Goal: Transaction & Acquisition: Purchase product/service

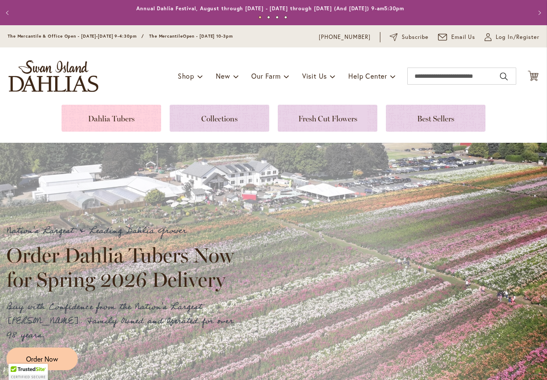
click at [125, 112] on link at bounding box center [112, 118] width 100 height 27
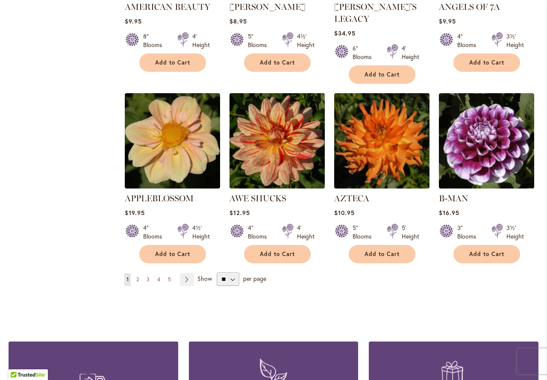
scroll to position [727, 0]
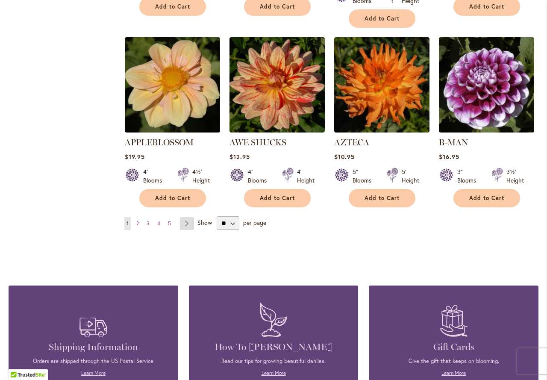
click at [186, 217] on link "Page Next" at bounding box center [187, 223] width 14 height 13
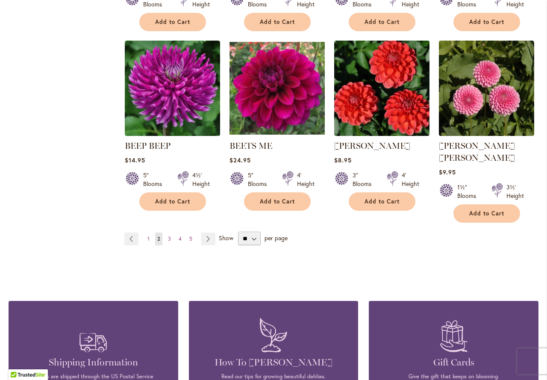
scroll to position [727, 0]
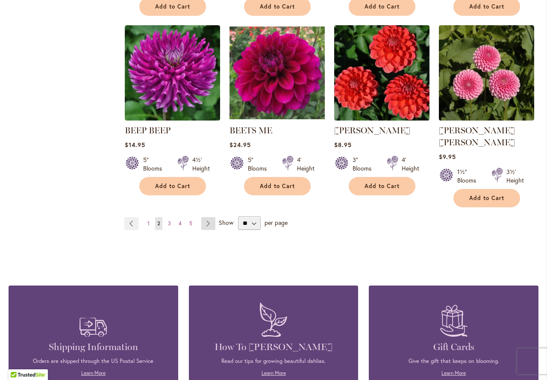
click at [208, 217] on link "Page Next" at bounding box center [208, 223] width 14 height 13
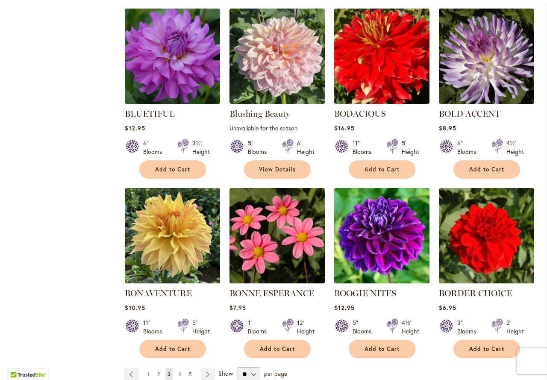
scroll to position [599, 0]
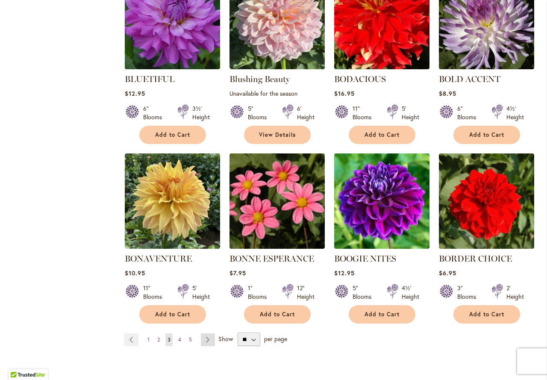
click at [209, 339] on link "Page Next" at bounding box center [208, 339] width 14 height 13
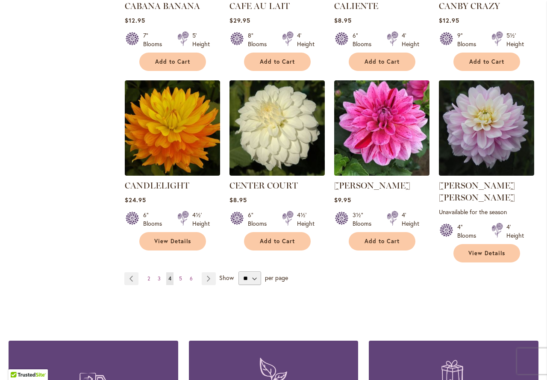
scroll to position [684, 0]
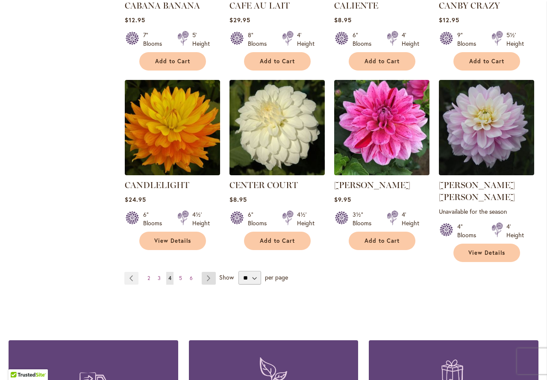
click at [211, 272] on link "Page Next" at bounding box center [209, 278] width 14 height 13
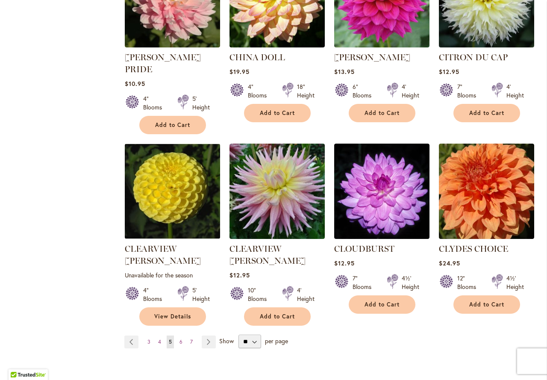
scroll to position [684, 0]
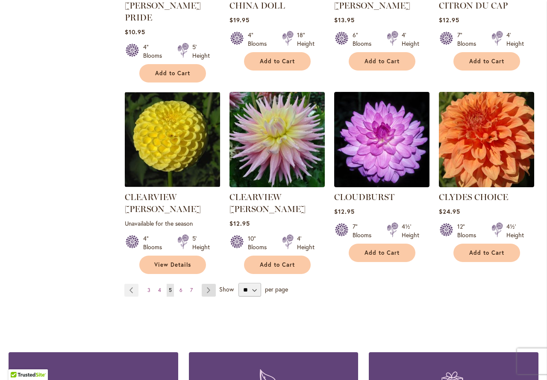
click at [207, 284] on link "Page Next" at bounding box center [209, 290] width 14 height 13
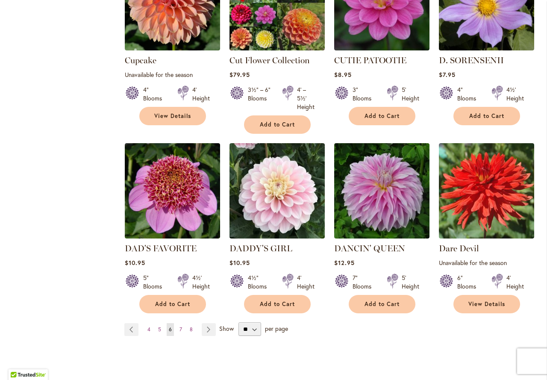
scroll to position [684, 0]
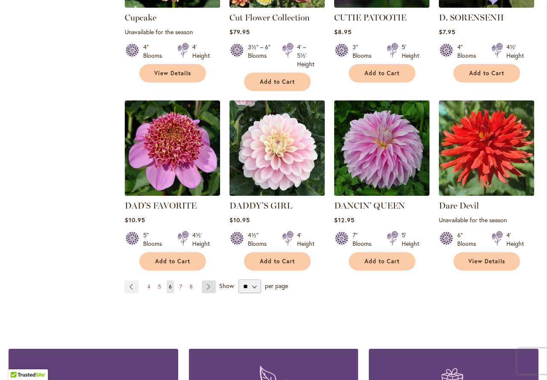
click at [202, 280] on link "Page Next" at bounding box center [209, 286] width 14 height 13
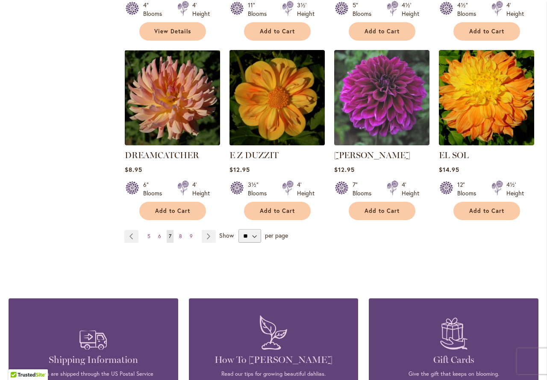
scroll to position [727, 0]
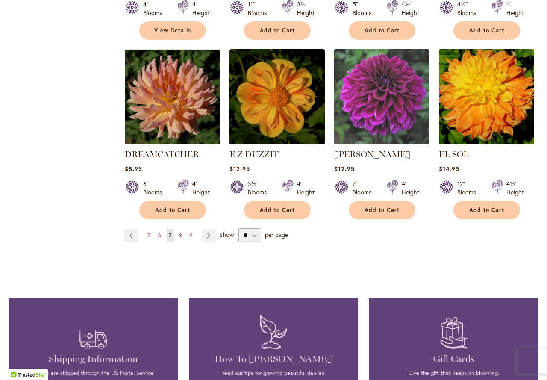
click at [207, 229] on link "Page Next" at bounding box center [209, 235] width 14 height 13
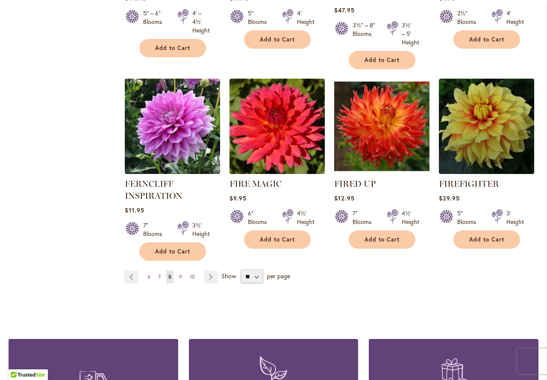
scroll to position [727, 0]
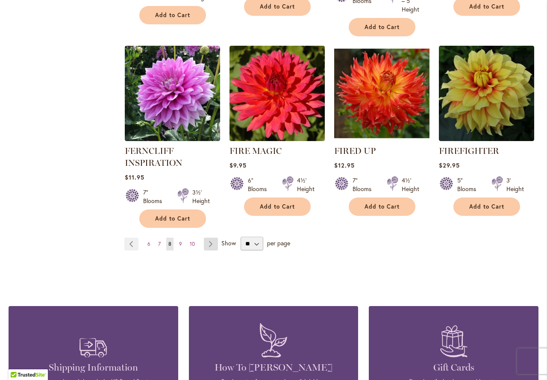
click at [207, 247] on link "Page Next" at bounding box center [211, 244] width 14 height 13
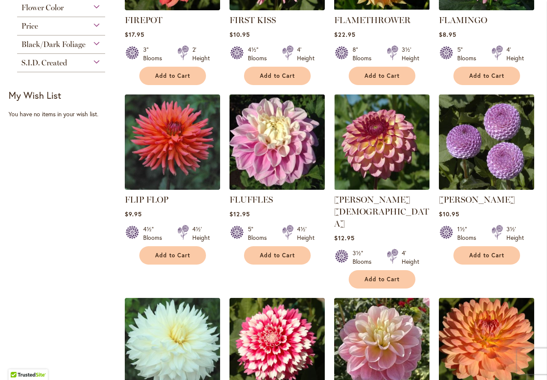
scroll to position [299, 0]
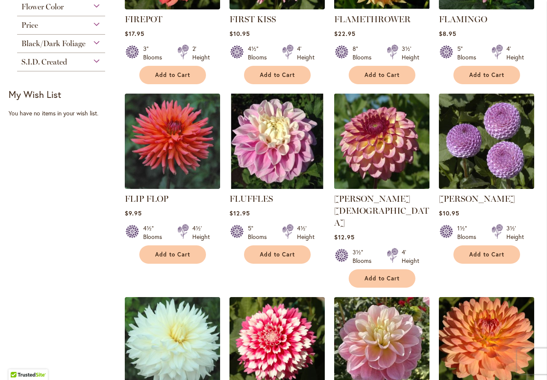
click at [366, 150] on img at bounding box center [382, 141] width 100 height 100
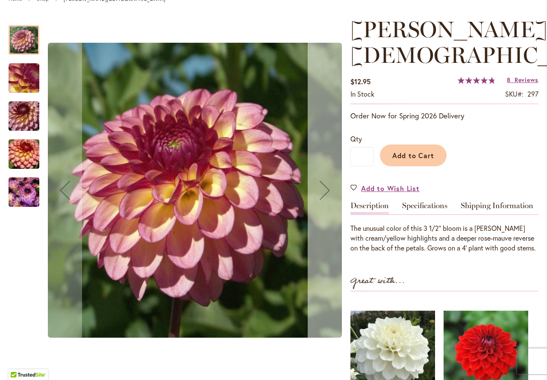
scroll to position [128, 0]
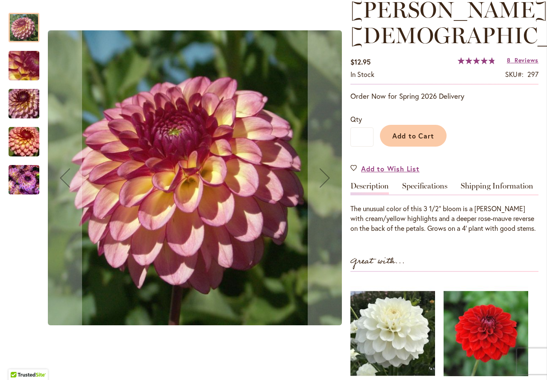
click at [15, 183] on img "Foxy Lady" at bounding box center [24, 179] width 31 height 41
